Goal: Obtain resource: Obtain resource

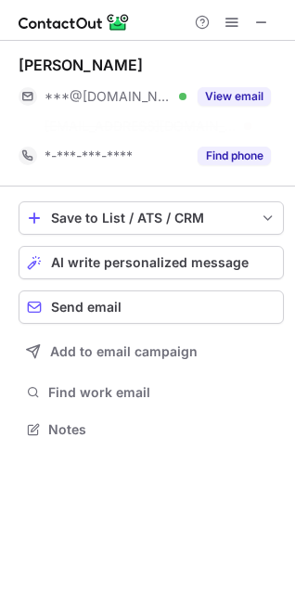
scroll to position [387, 295]
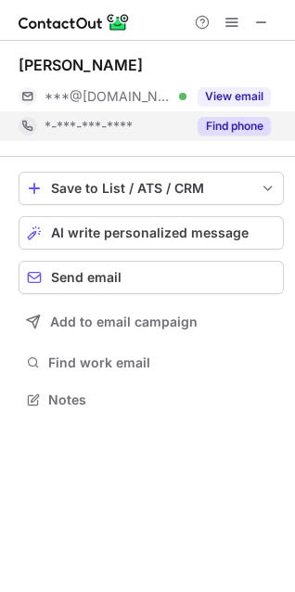
click at [234, 121] on button "Find phone" at bounding box center [234, 126] width 73 height 19
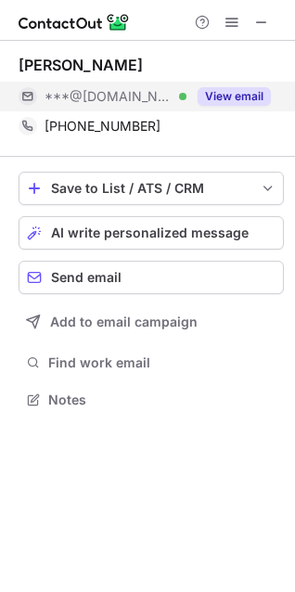
click at [235, 99] on button "View email" at bounding box center [234, 96] width 73 height 19
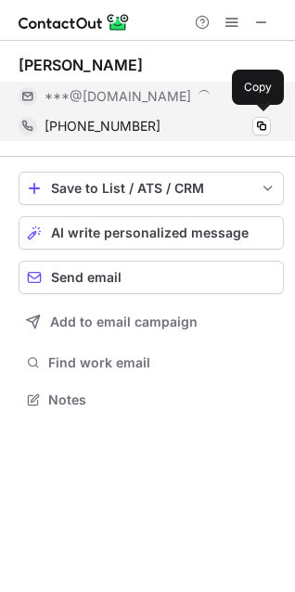
scroll to position [416, 295]
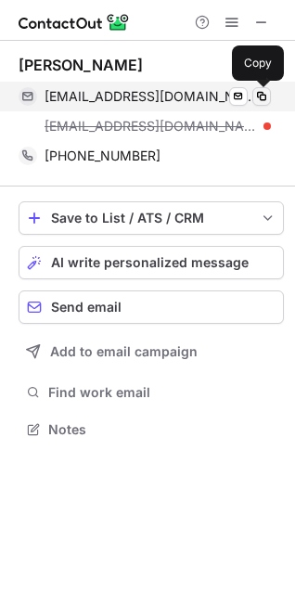
click at [261, 92] on span at bounding box center [261, 96] width 15 height 15
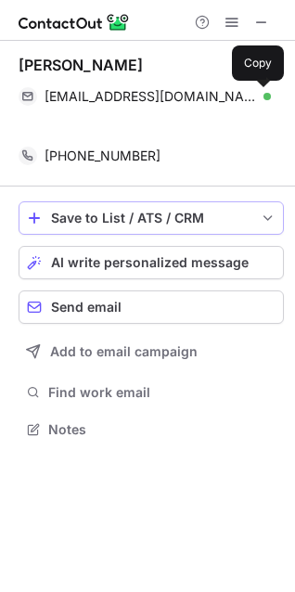
scroll to position [387, 295]
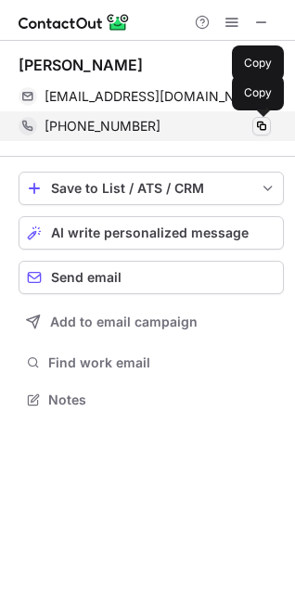
click at [260, 129] on span at bounding box center [261, 126] width 15 height 15
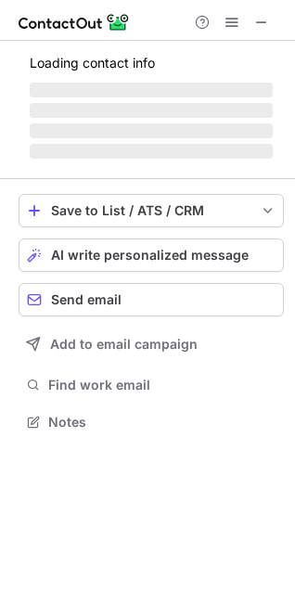
scroll to position [387, 295]
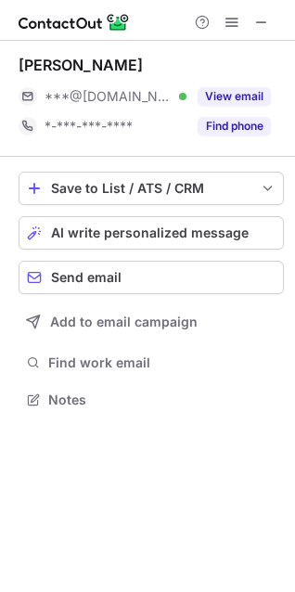
scroll to position [9, 9]
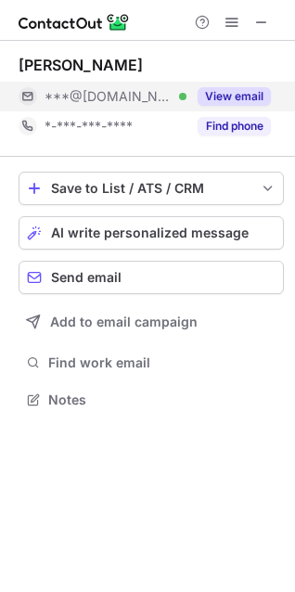
click at [226, 100] on button "View email" at bounding box center [234, 96] width 73 height 19
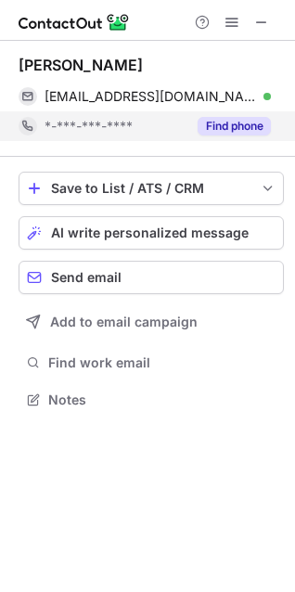
click at [233, 122] on button "Find phone" at bounding box center [234, 126] width 73 height 19
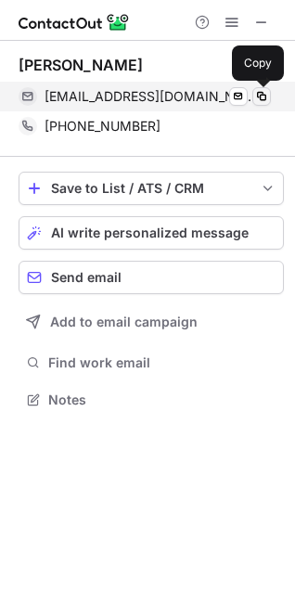
click at [262, 98] on span at bounding box center [261, 96] width 15 height 15
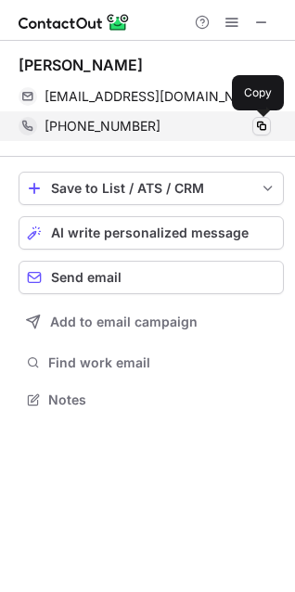
click at [261, 134] on button at bounding box center [261, 126] width 19 height 19
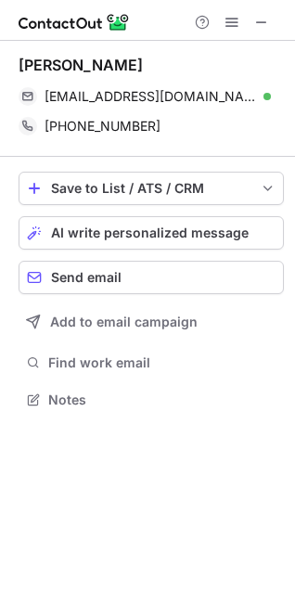
scroll to position [387, 295]
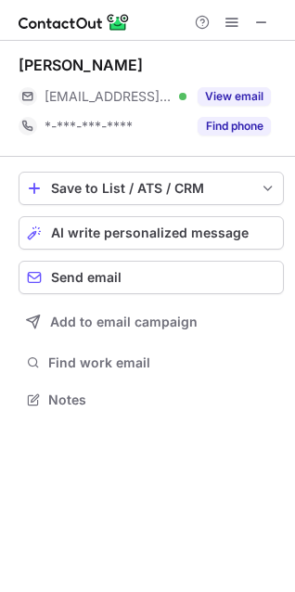
scroll to position [387, 295]
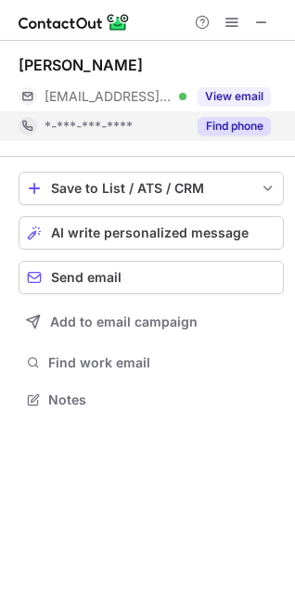
click at [249, 128] on button "Find phone" at bounding box center [234, 126] width 73 height 19
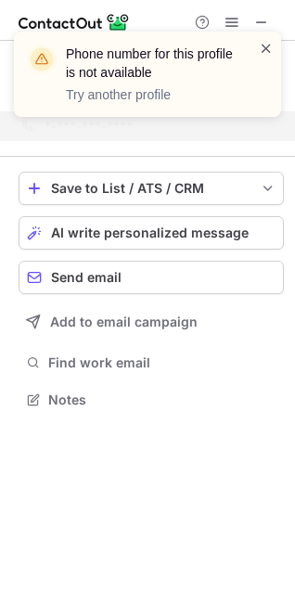
click at [261, 46] on span at bounding box center [266, 48] width 15 height 19
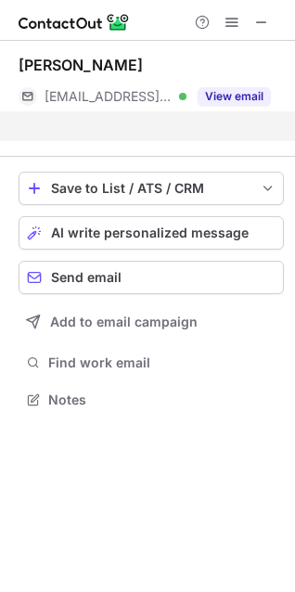
scroll to position [357, 295]
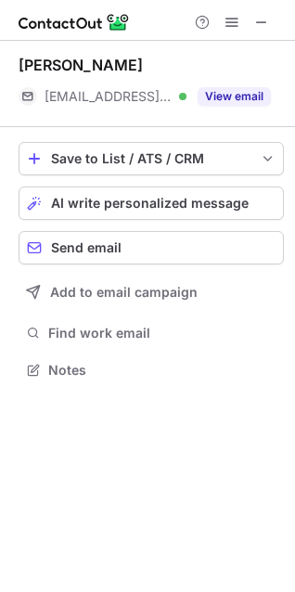
click at [225, 98] on button "View email" at bounding box center [234, 96] width 73 height 19
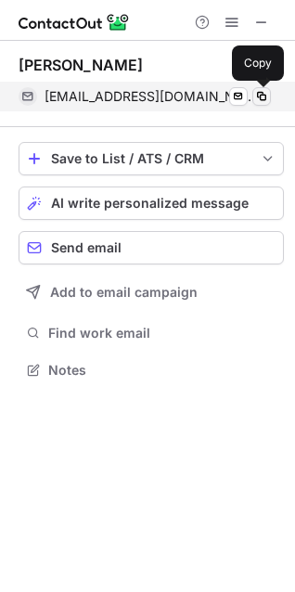
click at [258, 100] on span at bounding box center [261, 96] width 15 height 15
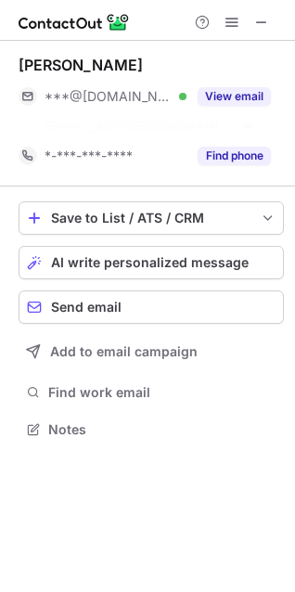
scroll to position [387, 295]
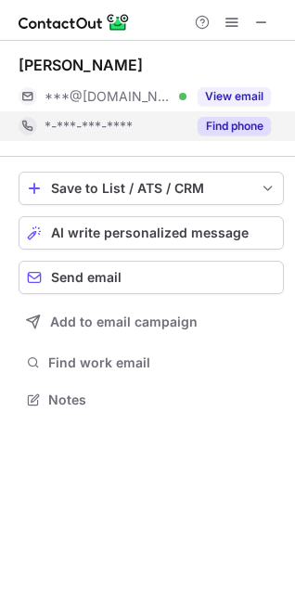
click at [241, 125] on button "Find phone" at bounding box center [234, 126] width 73 height 19
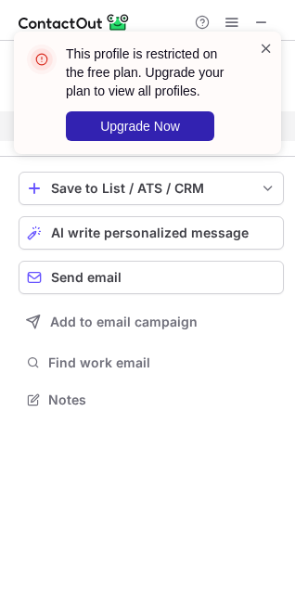
scroll to position [357, 295]
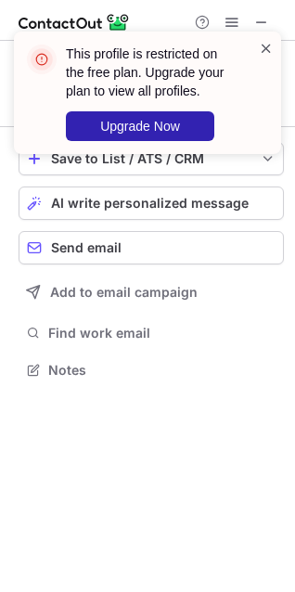
click at [272, 47] on span at bounding box center [266, 48] width 15 height 19
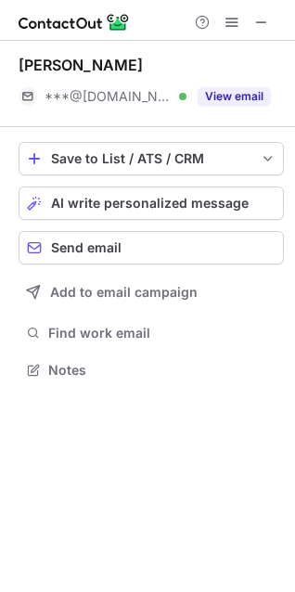
click at [223, 99] on div "This profile is restricted on the free plan. Upgrade your plan to view all prof…" at bounding box center [143, 85] width 171 height 96
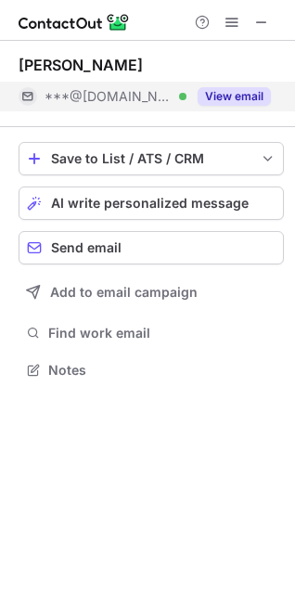
click at [226, 98] on button "View email" at bounding box center [234, 96] width 73 height 19
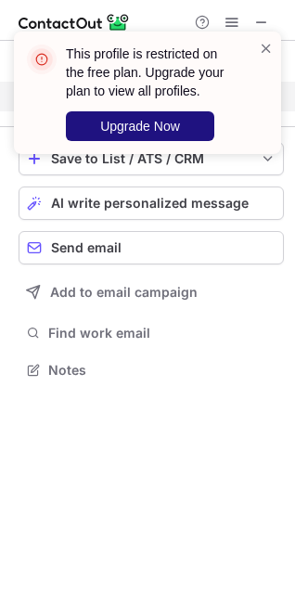
click at [133, 134] on button "Upgrade Now" at bounding box center [140, 126] width 148 height 30
